Goal: Transaction & Acquisition: Purchase product/service

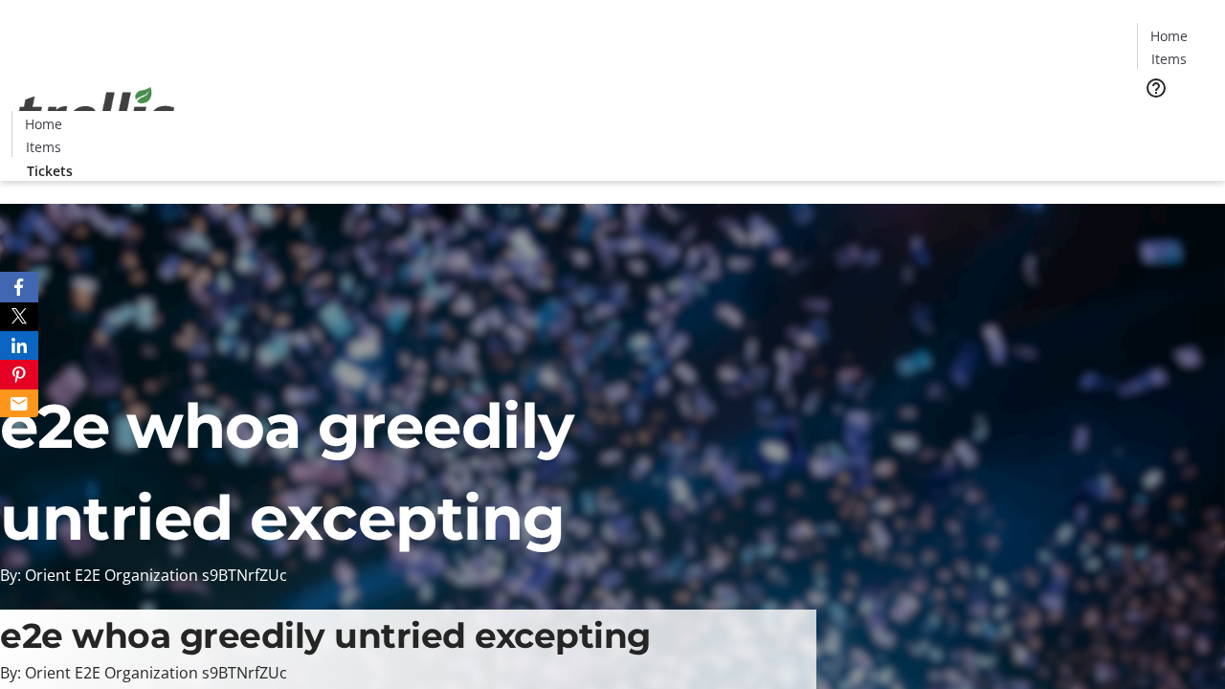
click at [1153, 111] on span "Tickets" at bounding box center [1176, 121] width 46 height 20
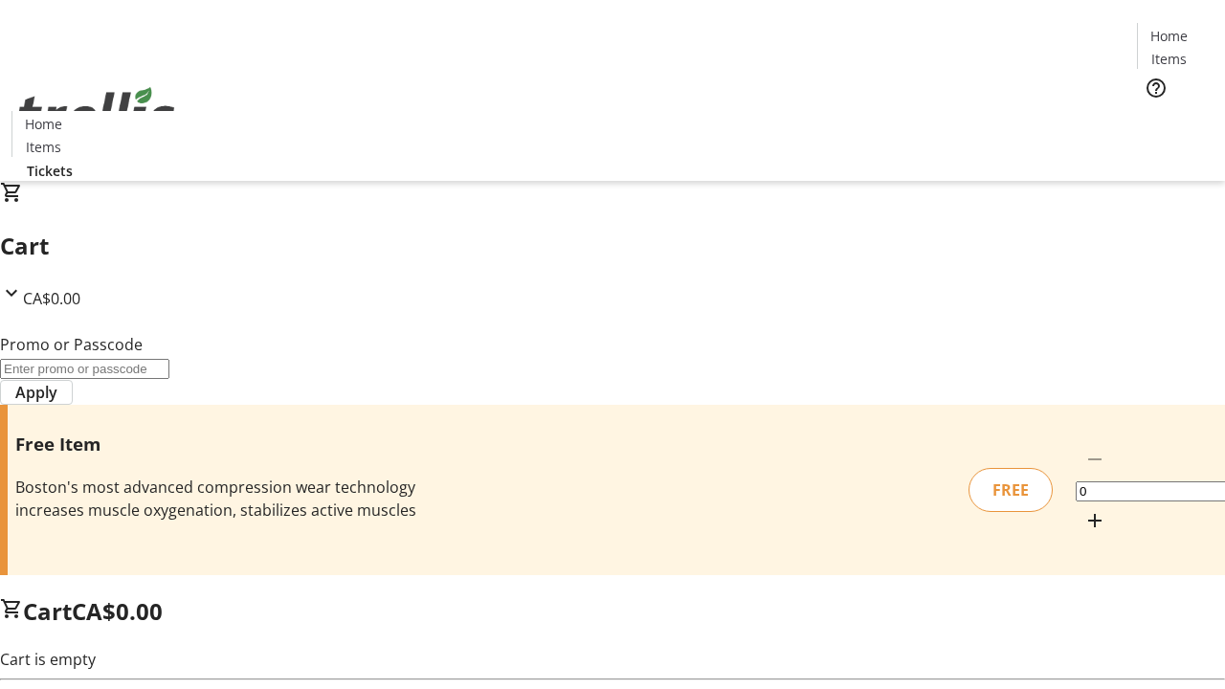
click at [1084, 509] on mat-icon "Increment by one" at bounding box center [1095, 520] width 23 height 23
type input "1"
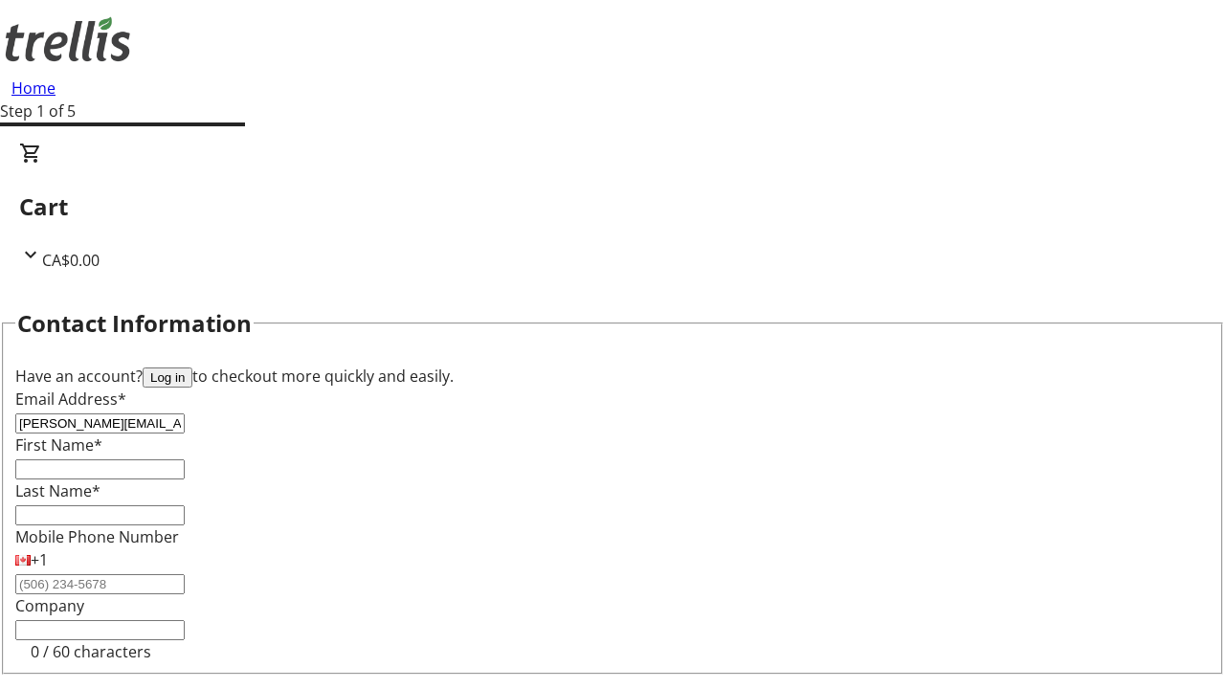
type input "[PERSON_NAME][EMAIL_ADDRESS][DOMAIN_NAME]"
type input "[PERSON_NAME]"
type input "Price"
